Goal: Information Seeking & Learning: Learn about a topic

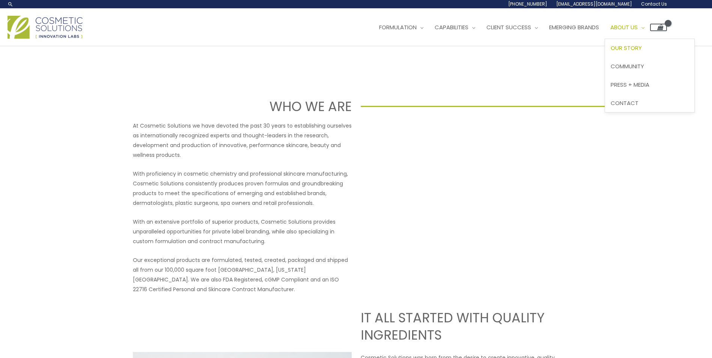
click at [642, 46] on span "Our Story" at bounding box center [626, 48] width 31 height 8
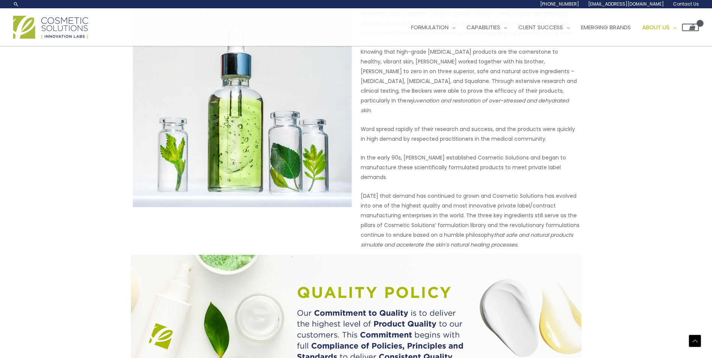
scroll to position [216, 0]
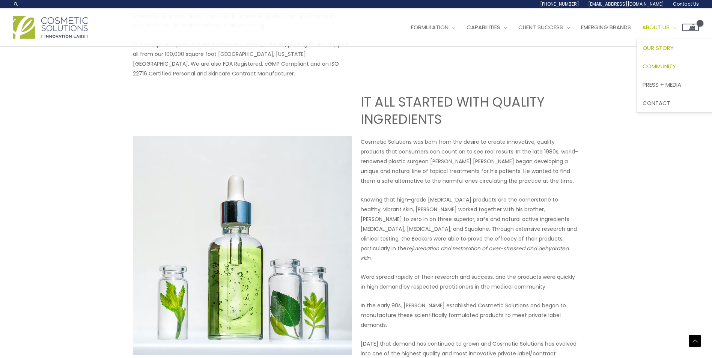
click at [676, 68] on span "Community" at bounding box center [659, 66] width 33 height 8
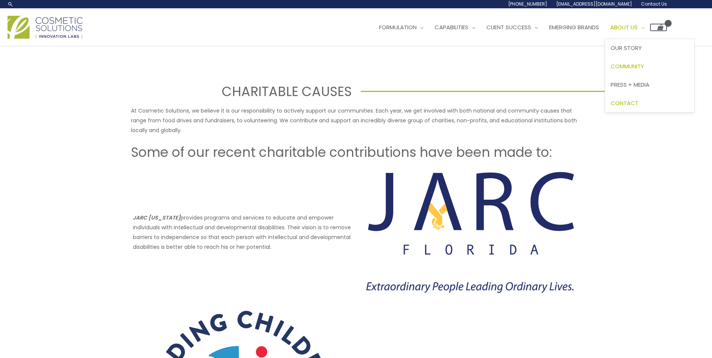
click at [639, 103] on span "Contact" at bounding box center [625, 103] width 28 height 8
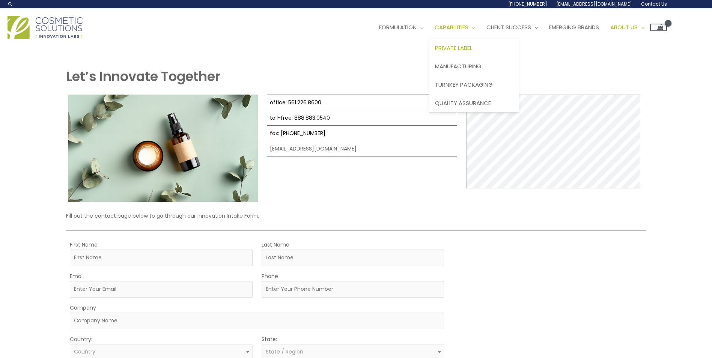
click at [472, 48] on span "Private Label" at bounding box center [453, 48] width 37 height 8
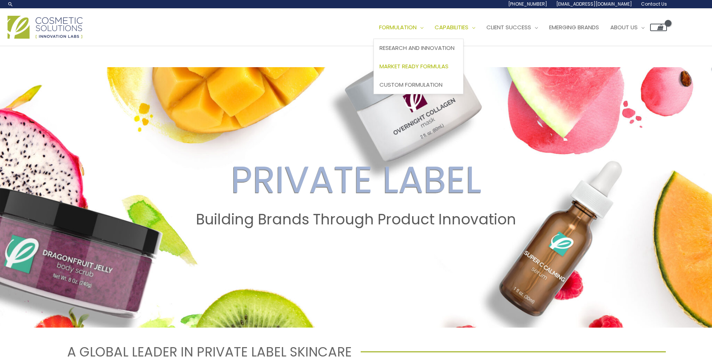
click at [413, 67] on span "Market Ready Formulas" at bounding box center [414, 66] width 69 height 8
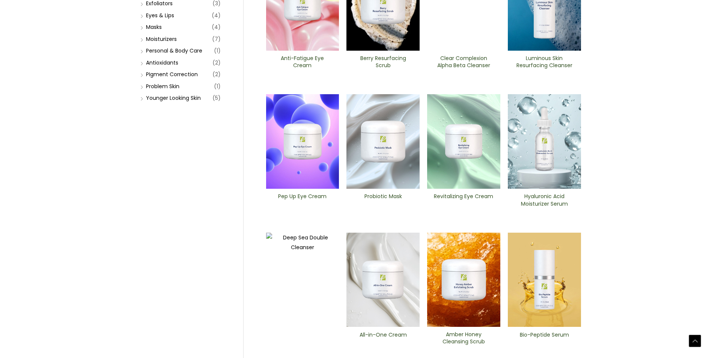
scroll to position [180, 0]
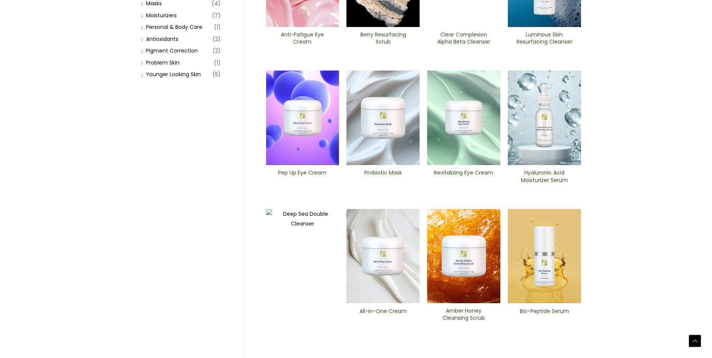
click at [542, 122] on img at bounding box center [544, 118] width 73 height 95
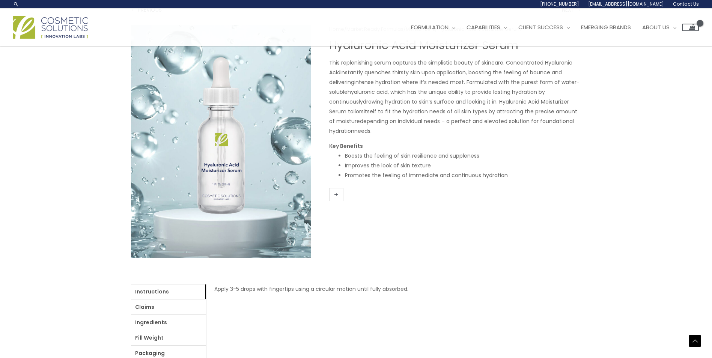
scroll to position [46, 0]
